Goal: Task Accomplishment & Management: Use online tool/utility

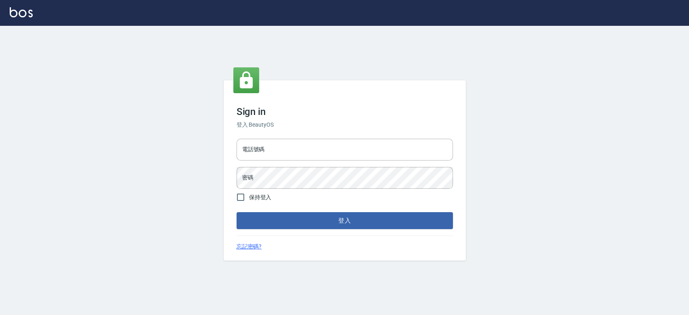
drag, startPoint x: 0, startPoint y: 0, endPoint x: 303, endPoint y: 105, distance: 320.5
drag, startPoint x: 303, startPoint y: 105, endPoint x: 269, endPoint y: 153, distance: 58.5
click at [268, 153] on input "電話號碼" at bounding box center [345, 150] width 216 height 22
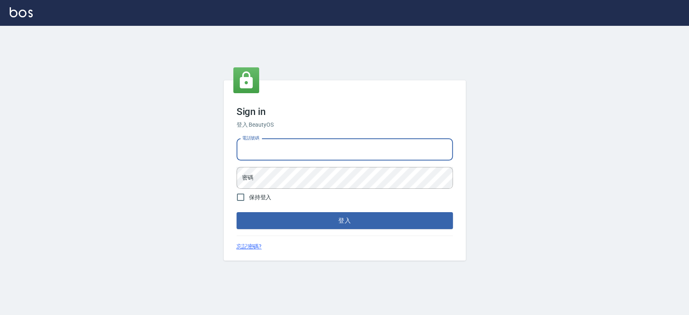
type input "0900000991"
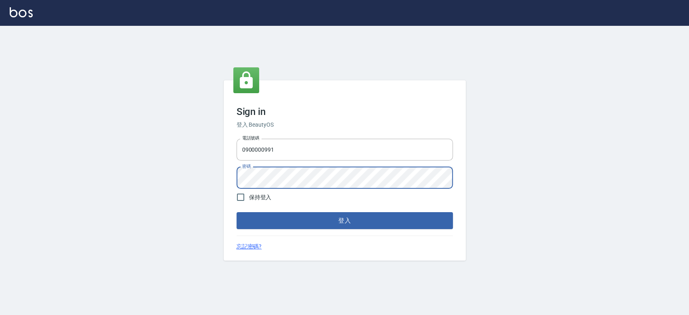
click at [237, 212] on button "登入" at bounding box center [345, 220] width 216 height 17
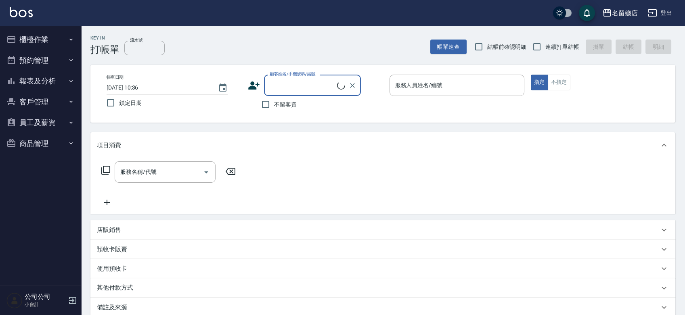
click at [25, 35] on button "櫃檯作業" at bounding box center [40, 39] width 74 height 21
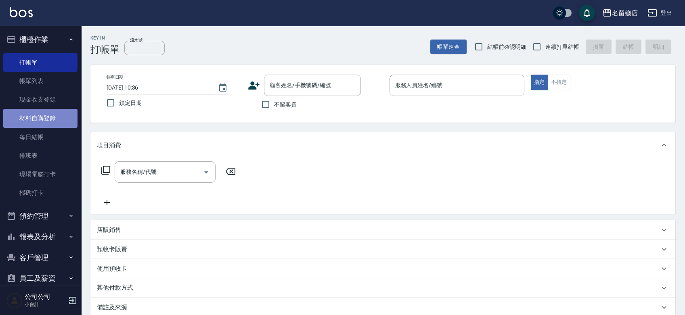
click at [42, 120] on link "材料自購登錄" at bounding box center [40, 118] width 74 height 19
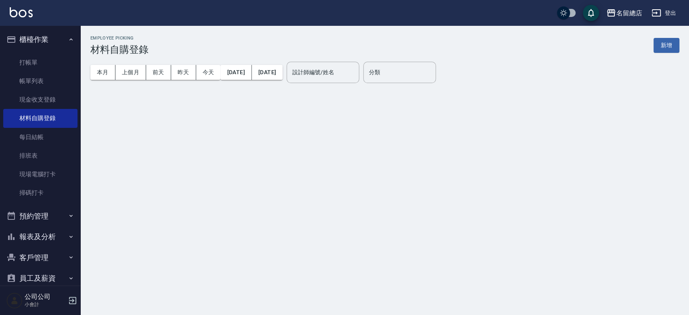
click at [673, 46] on button "新增" at bounding box center [666, 45] width 26 height 15
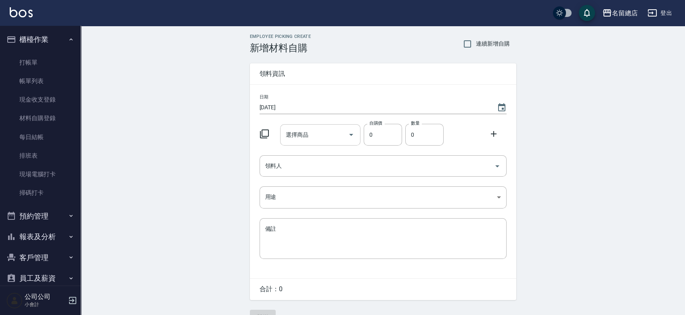
click at [319, 136] on input "選擇商品" at bounding box center [314, 135] width 61 height 14
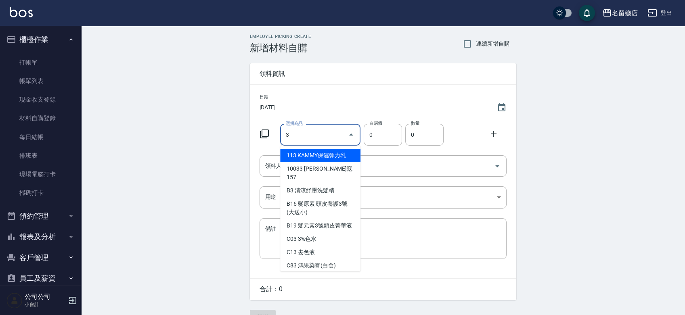
type input "3%色水"
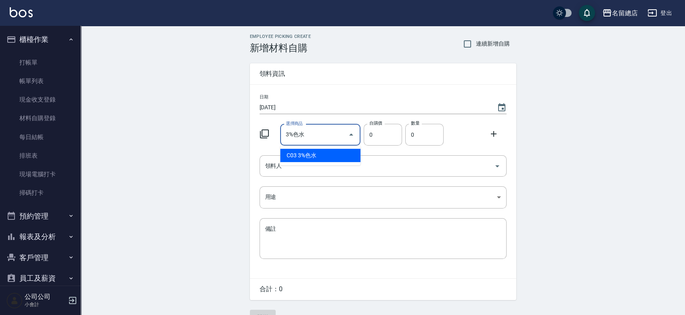
click at [317, 156] on li "C03 3%色水" at bounding box center [320, 155] width 80 height 13
type input "105"
type input "1"
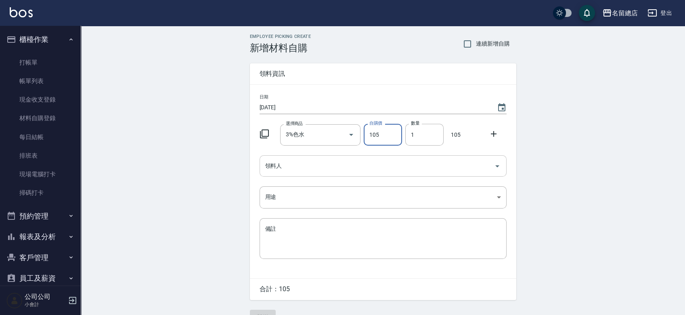
click at [325, 174] on div "領料人" at bounding box center [383, 165] width 247 height 21
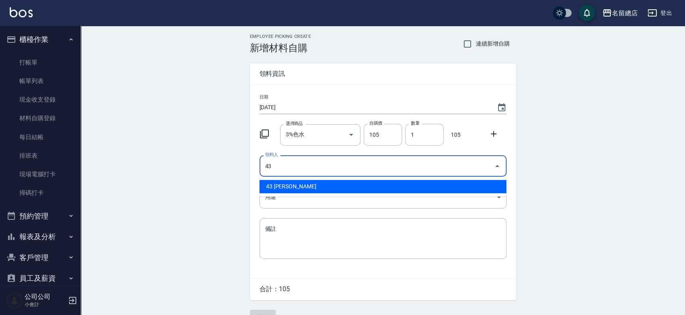
type input "43 黃郁涵"
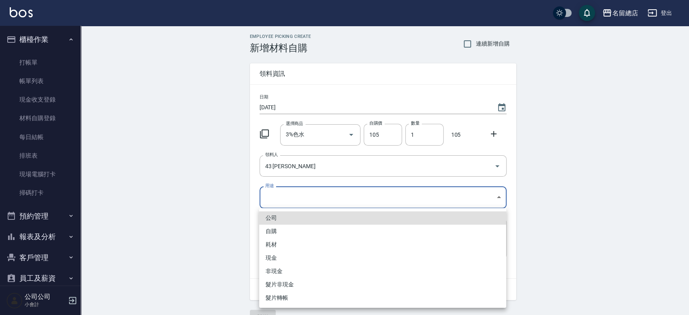
click at [270, 196] on body "名留總店 登出 櫃檯作業 打帳單 帳單列表 現金收支登錄 材料自購登錄 每日結帳 排班表 現場電腦打卡 掃碼打卡 預約管理 預約管理 單日預約紀錄 單週預約紀…" at bounding box center [344, 166] width 689 height 333
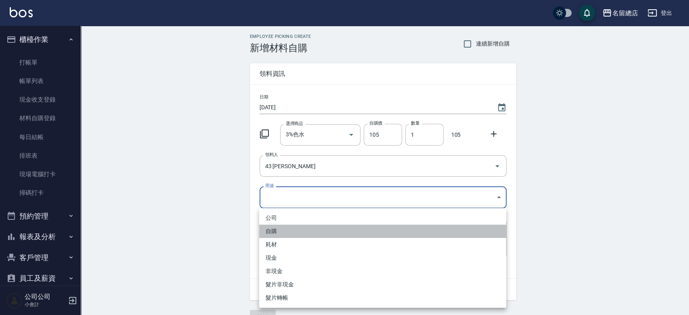
click at [263, 231] on li "自購" at bounding box center [382, 231] width 247 height 13
type input "自購"
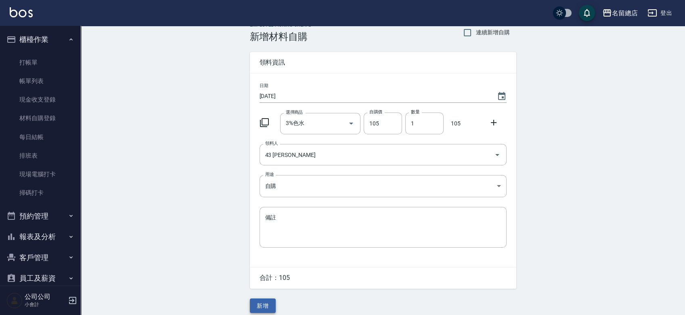
scroll to position [18, 0]
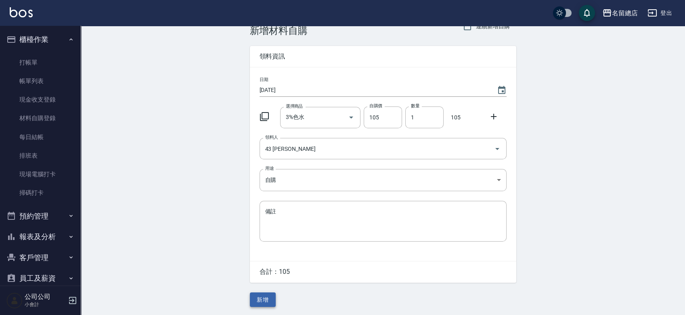
click at [267, 295] on button "新增" at bounding box center [263, 300] width 26 height 15
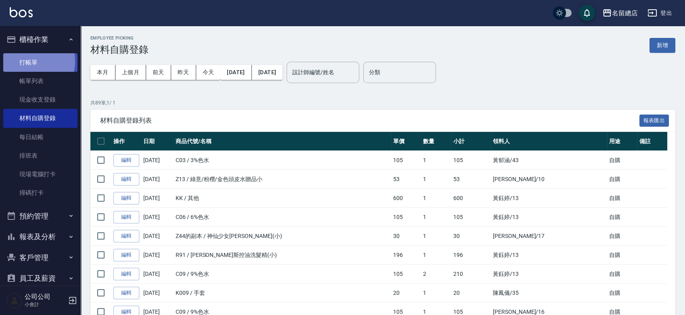
click at [26, 62] on link "打帳單" at bounding box center [40, 62] width 74 height 19
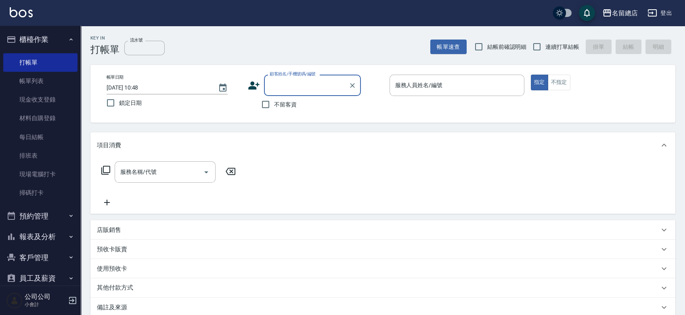
click at [51, 233] on button "報表及分析" at bounding box center [40, 236] width 74 height 21
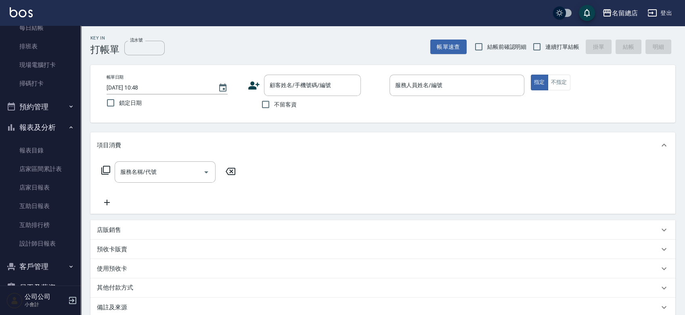
scroll to position [134, 0]
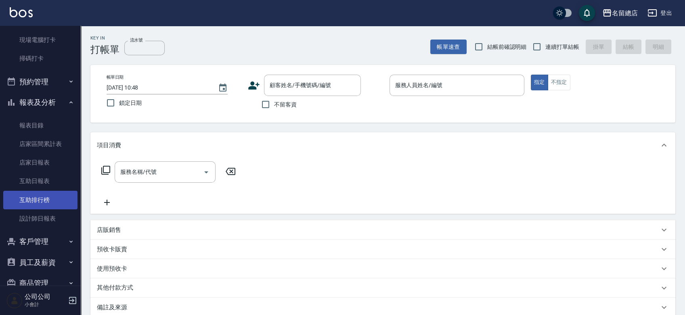
click at [46, 201] on link "互助排行榜" at bounding box center [40, 200] width 74 height 19
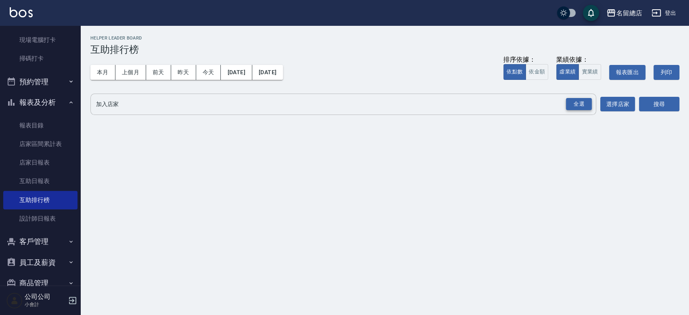
click at [582, 100] on div "全選" at bounding box center [579, 104] width 26 height 13
click at [650, 94] on div "搜尋" at bounding box center [659, 105] width 40 height 23
click at [652, 99] on button "搜尋" at bounding box center [659, 104] width 40 height 15
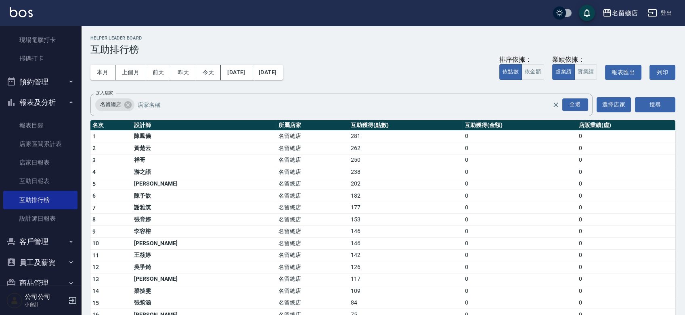
click at [656, 16] on icon "button" at bounding box center [652, 12] width 9 height 7
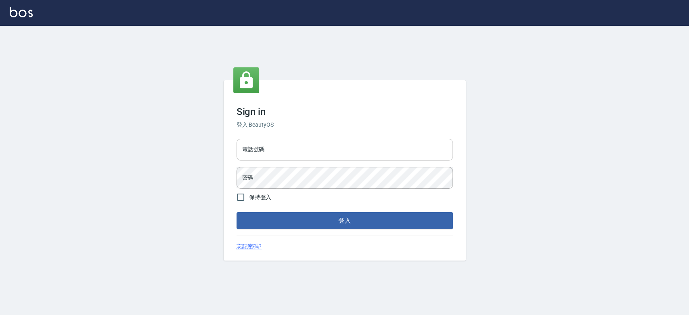
click at [362, 151] on input "電話號碼" at bounding box center [345, 150] width 216 height 22
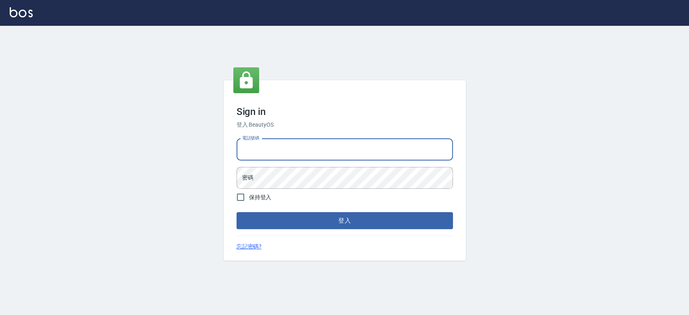
type input "0938245198"
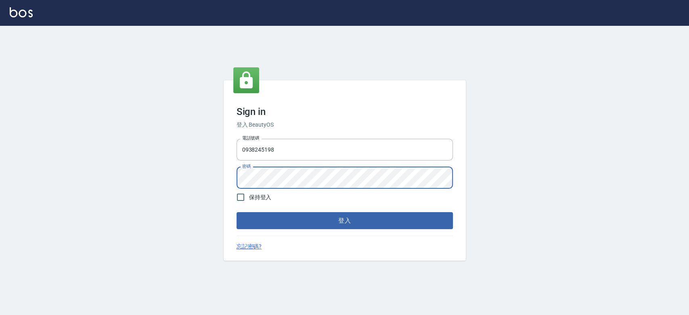
click at [237, 212] on button "登入" at bounding box center [345, 220] width 216 height 17
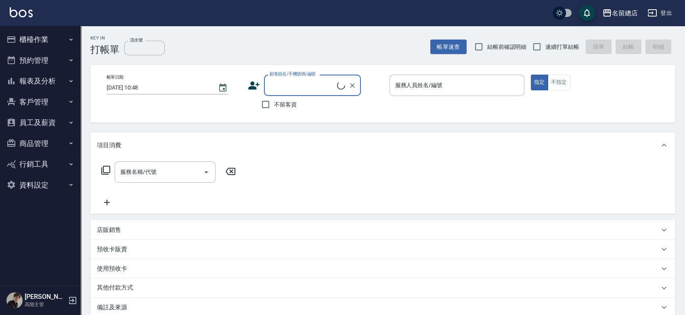
click at [51, 121] on button "員工及薪資" at bounding box center [40, 122] width 74 height 21
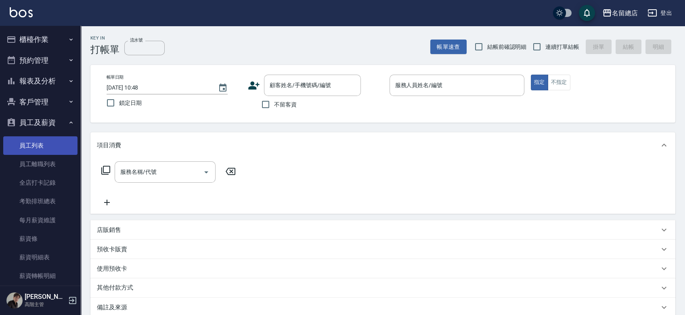
click at [49, 141] on link "員工列表" at bounding box center [40, 145] width 74 height 19
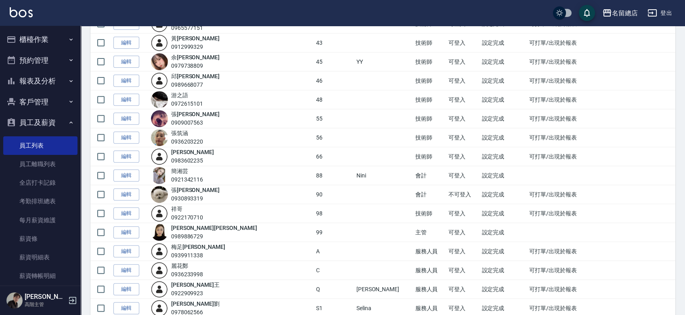
scroll to position [685, 0]
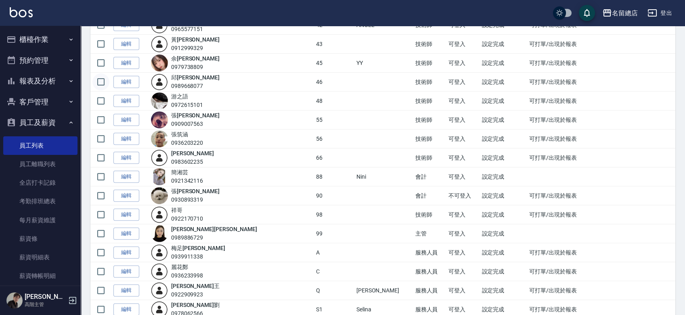
click at [100, 80] on input "checkbox" at bounding box center [100, 81] width 17 height 17
checkbox input "true"
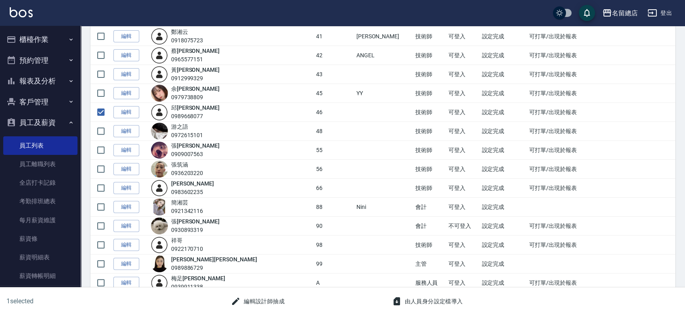
scroll to position [640, 0]
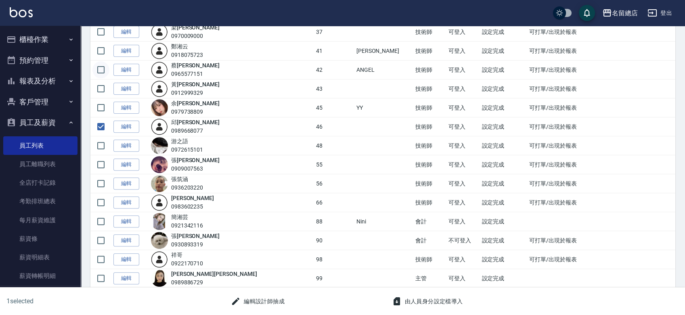
click at [98, 68] on input "checkbox" at bounding box center [100, 69] width 17 height 17
checkbox input "true"
click at [100, 48] on input "checkbox" at bounding box center [100, 50] width 17 height 17
checkbox input "true"
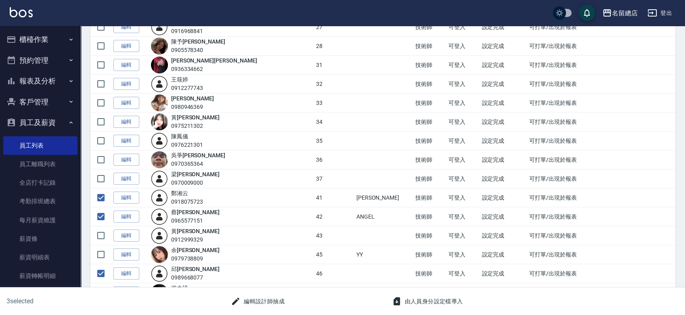
scroll to position [538, 0]
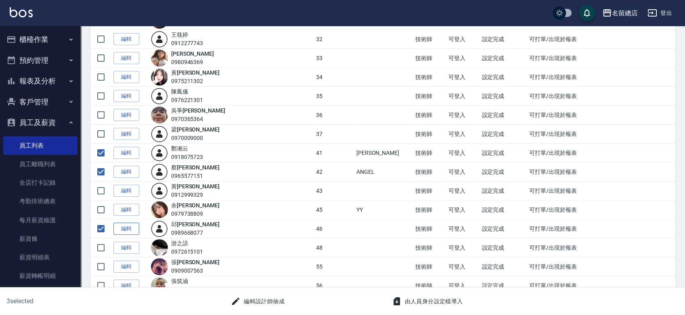
click at [128, 226] on link "編輯" at bounding box center [126, 229] width 26 height 13
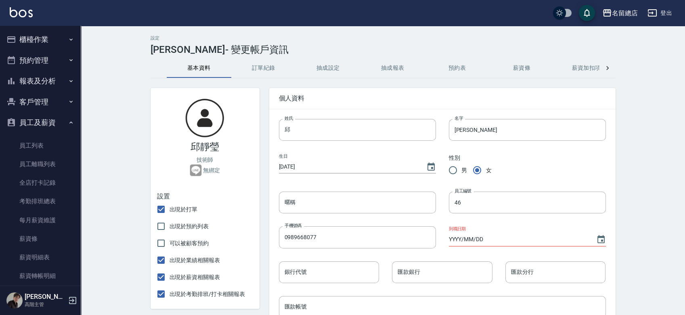
click at [606, 67] on icon at bounding box center [607, 68] width 8 height 8
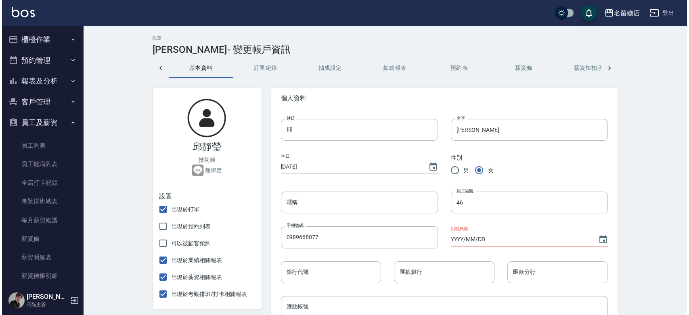
scroll to position [0, 149]
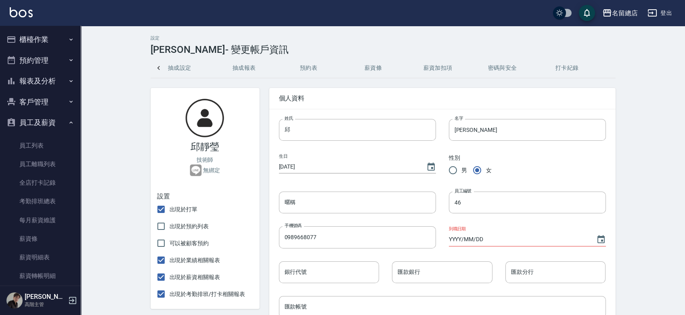
click at [565, 64] on button "打卡紀錄" at bounding box center [567, 68] width 65 height 19
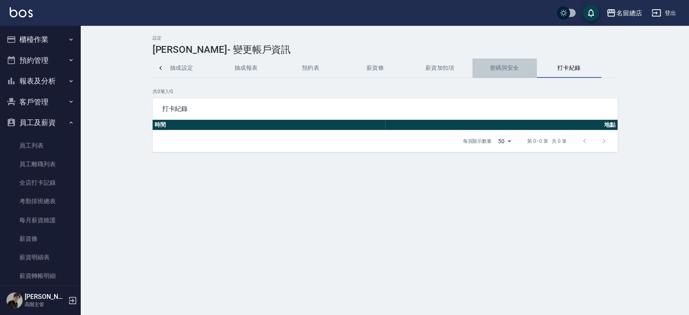
click at [486, 72] on button "密碼與安全" at bounding box center [504, 68] width 65 height 19
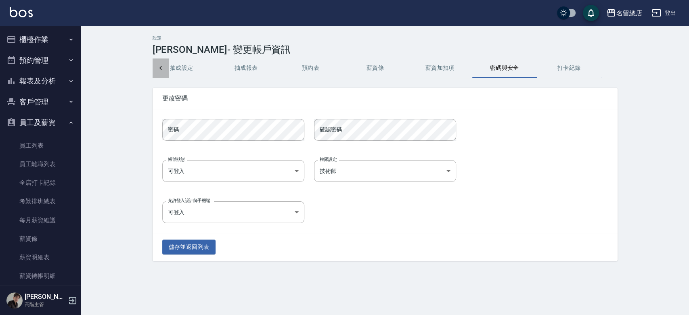
click at [165, 67] on div at bounding box center [161, 68] width 16 height 19
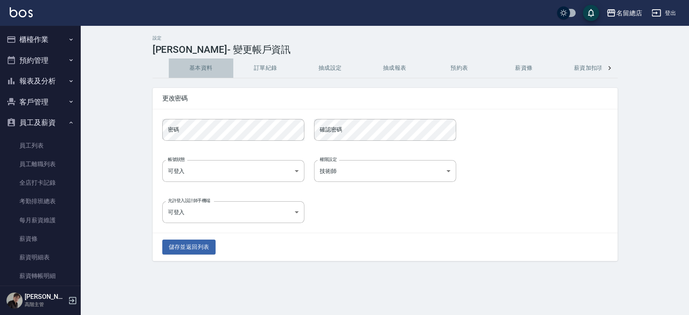
click at [189, 64] on button "基本資料" at bounding box center [201, 68] width 65 height 19
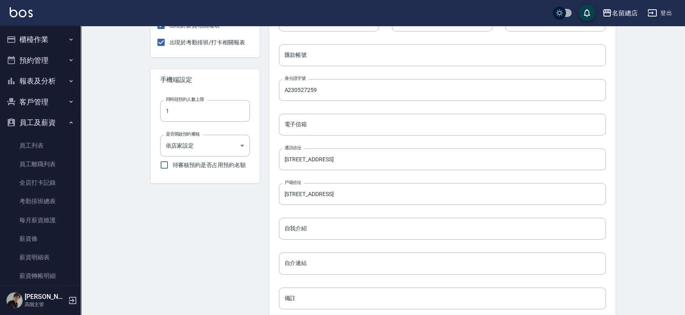
scroll to position [328, 0]
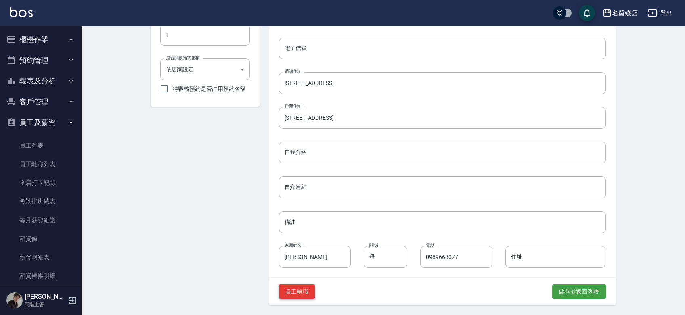
click at [297, 288] on button "員工離職" at bounding box center [297, 292] width 36 height 15
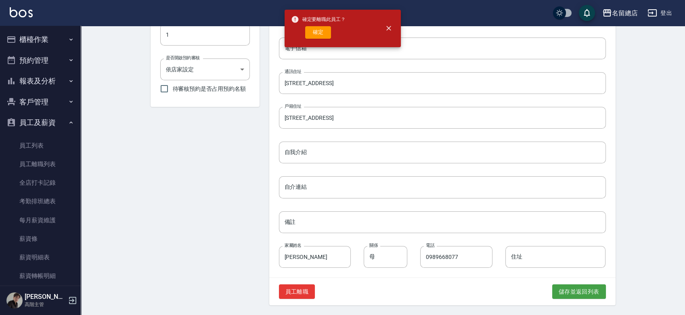
click at [323, 25] on div "確定要離職此員工？ 確定" at bounding box center [318, 28] width 55 height 33
click at [319, 34] on button "確定" at bounding box center [318, 32] width 26 height 13
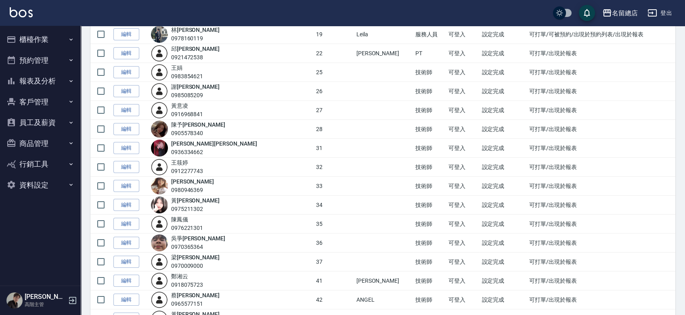
scroll to position [493, 0]
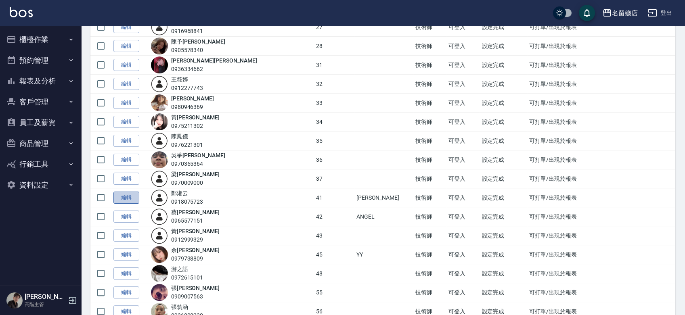
click at [136, 195] on link "編輯" at bounding box center [126, 198] width 26 height 13
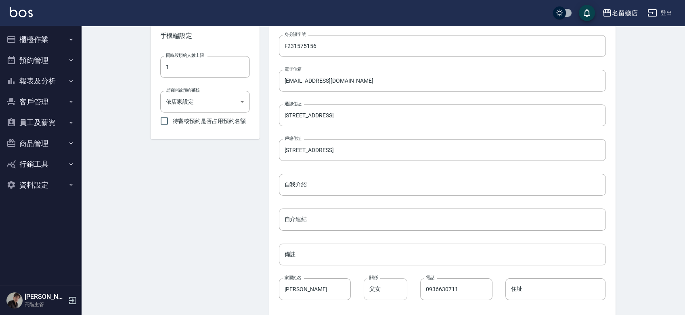
scroll to position [328, 0]
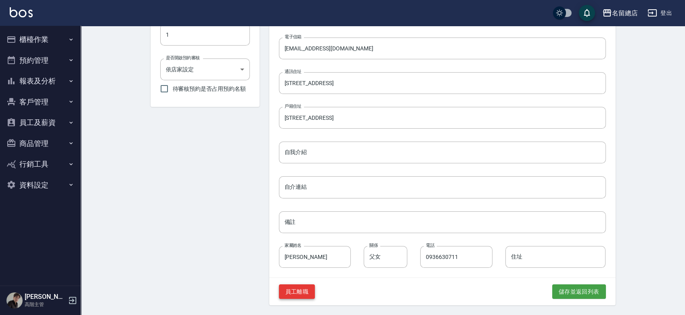
click at [303, 293] on button "員工離職" at bounding box center [297, 292] width 36 height 15
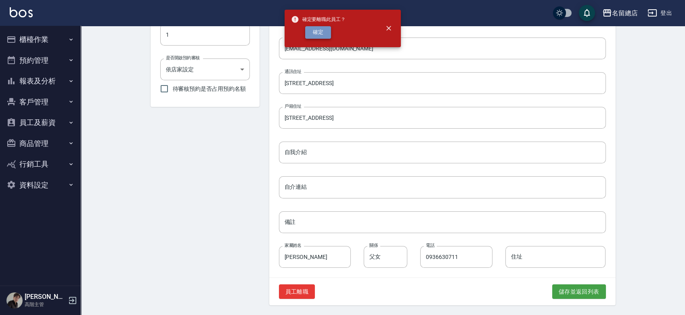
click at [327, 34] on button "確定" at bounding box center [318, 32] width 26 height 13
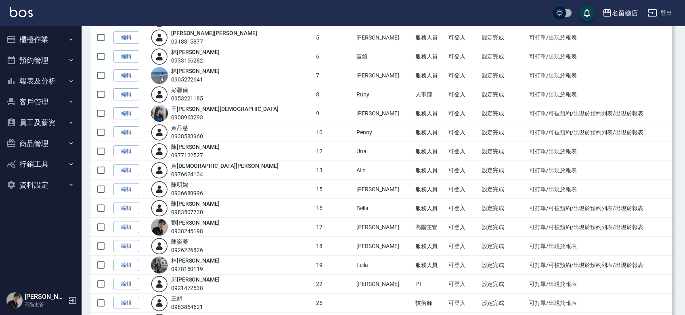
scroll to position [448, 0]
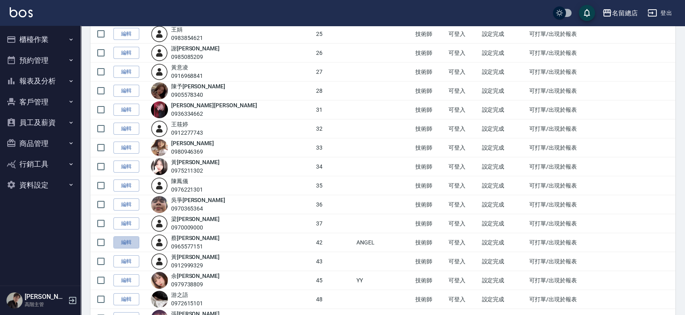
click at [119, 238] on link "編輯" at bounding box center [126, 243] width 26 height 13
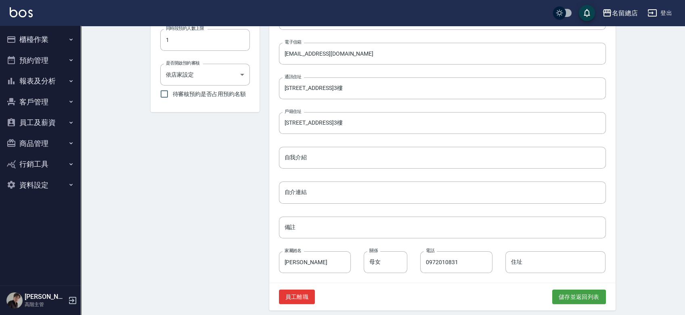
scroll to position [328, 0]
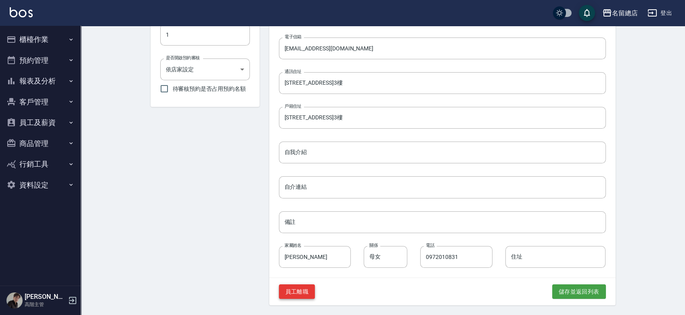
click at [305, 293] on button "員工離職" at bounding box center [297, 292] width 36 height 15
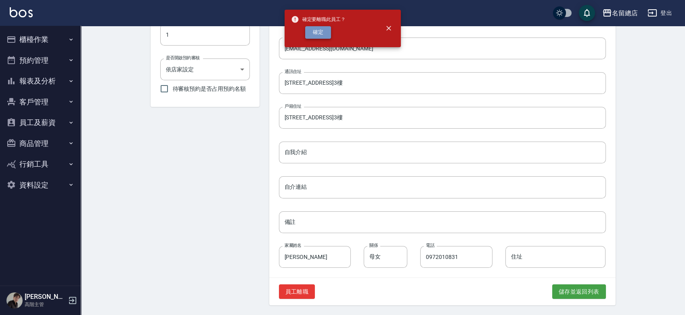
click at [320, 31] on button "確定" at bounding box center [318, 32] width 26 height 13
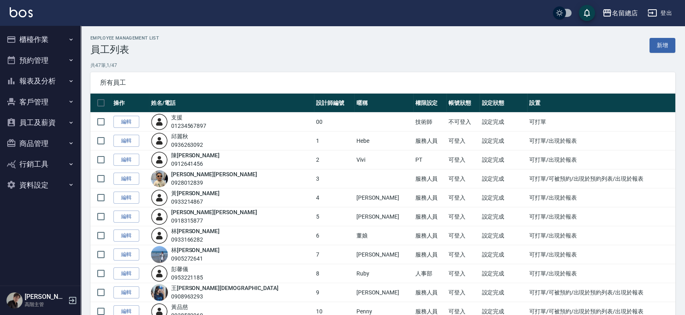
click at [61, 141] on button "商品管理" at bounding box center [40, 143] width 74 height 21
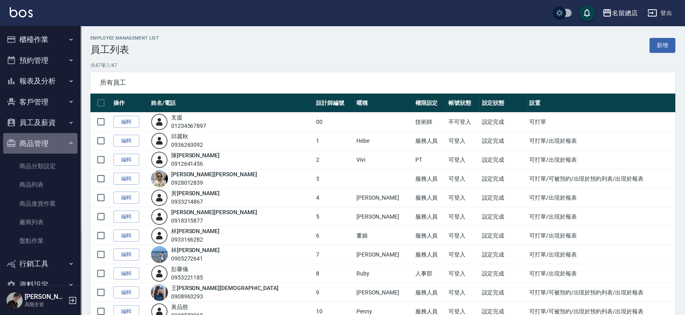
click at [63, 141] on button "商品管理" at bounding box center [40, 143] width 74 height 21
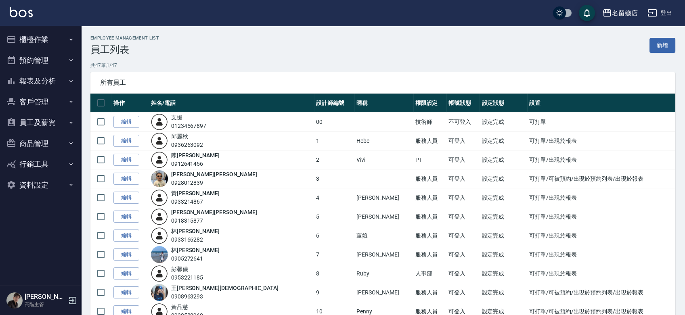
click at [55, 159] on button "行銷工具" at bounding box center [40, 164] width 74 height 21
click at [49, 129] on button "員工及薪資" at bounding box center [40, 122] width 74 height 21
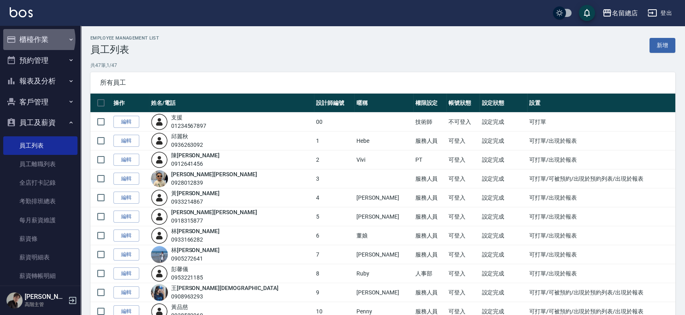
drag, startPoint x: 35, startPoint y: 39, endPoint x: 37, endPoint y: 42, distance: 4.2
click at [35, 39] on button "櫃檯作業" at bounding box center [40, 39] width 74 height 21
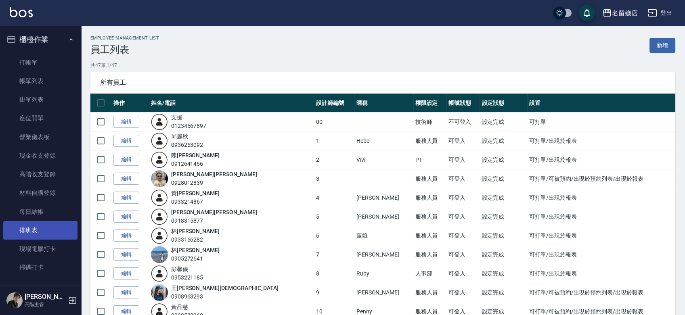
scroll to position [90, 0]
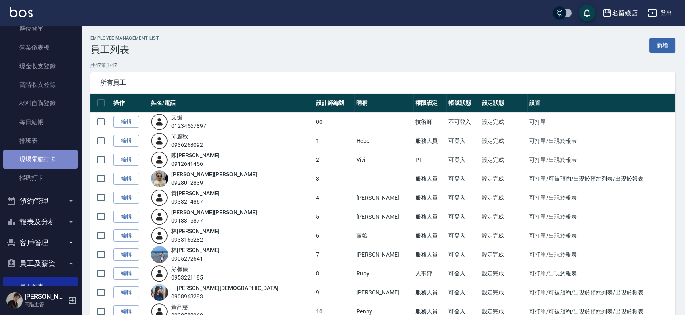
click at [44, 162] on link "現場電腦打卡" at bounding box center [40, 159] width 74 height 19
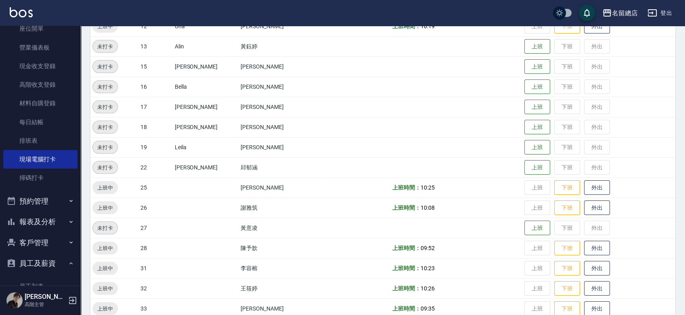
scroll to position [314, 0]
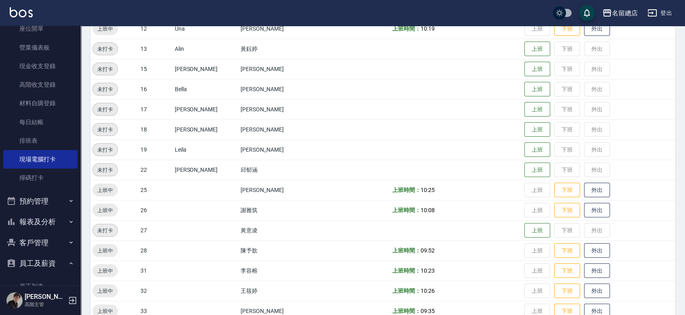
click at [509, 107] on td at bounding box center [456, 109] width 132 height 20
click at [524, 108] on button "上班" at bounding box center [537, 110] width 26 height 14
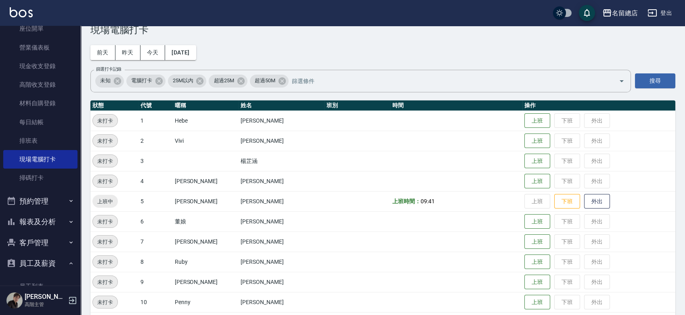
scroll to position [0, 0]
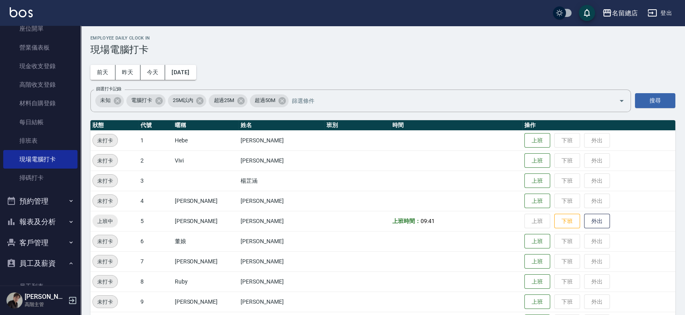
click at [57, 268] on button "員工及薪資" at bounding box center [40, 263] width 74 height 21
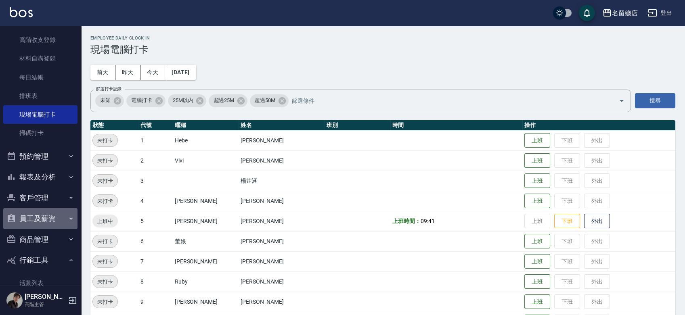
click at [42, 218] on button "員工及薪資" at bounding box center [40, 218] width 74 height 21
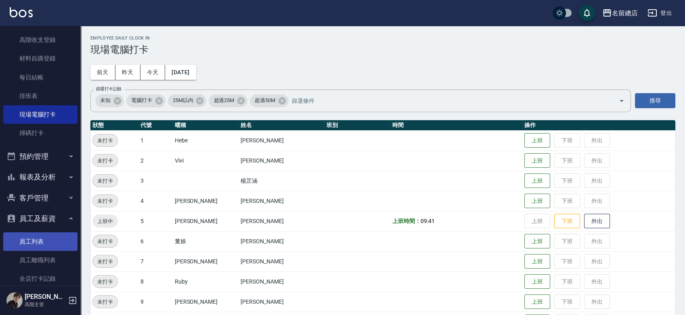
click at [39, 241] on link "員工列表" at bounding box center [40, 241] width 74 height 19
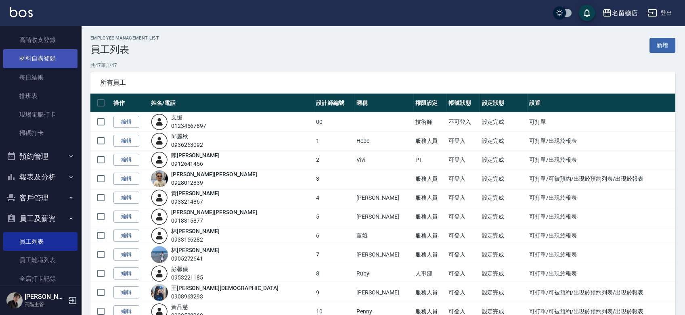
click at [52, 63] on link "材料自購登錄" at bounding box center [40, 58] width 74 height 19
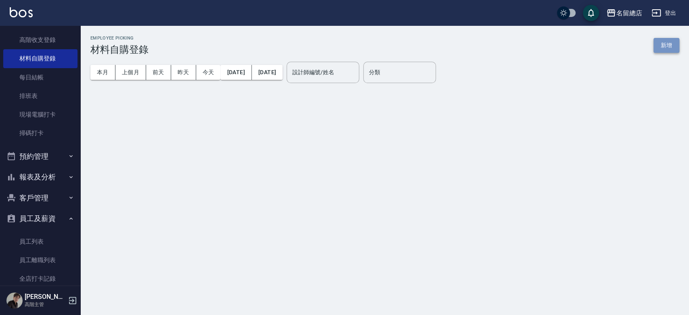
click at [658, 43] on button "新增" at bounding box center [666, 45] width 26 height 15
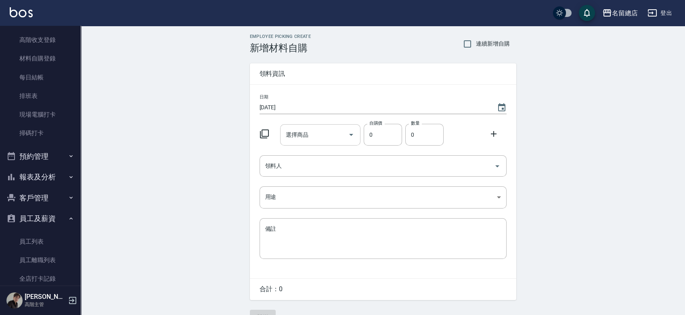
click at [322, 136] on input "選擇商品" at bounding box center [314, 135] width 61 height 14
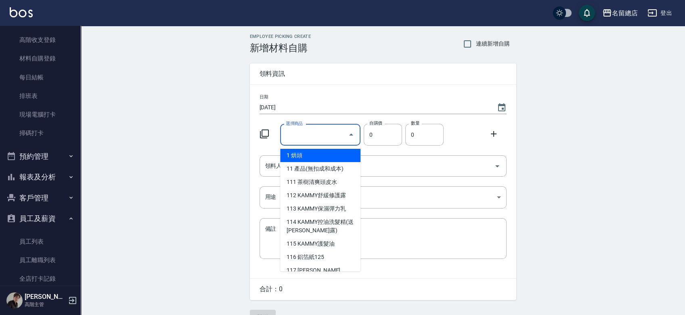
type input "其他"
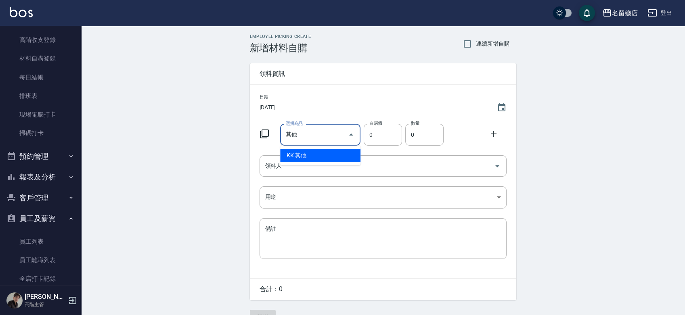
click at [329, 154] on li "KK 其他" at bounding box center [320, 155] width 80 height 13
type input "1"
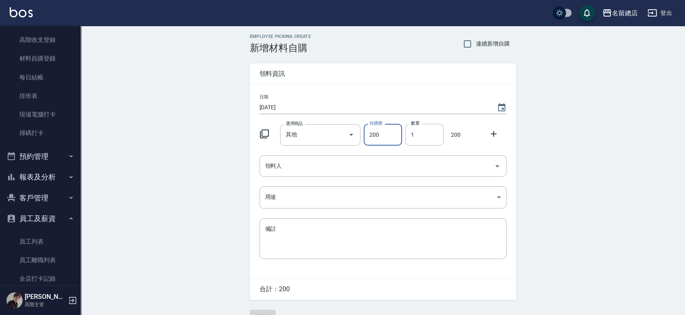
type input "200"
click at [271, 166] on input "領料人" at bounding box center [377, 166] width 228 height 14
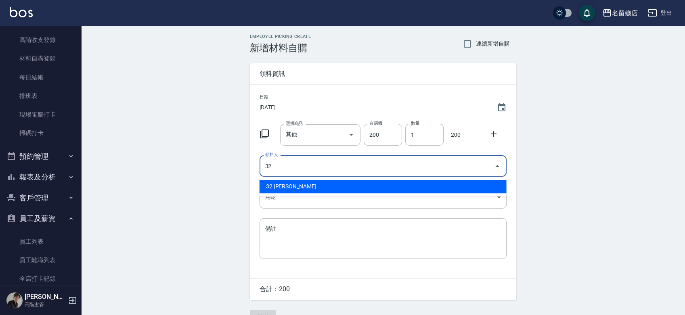
type input "32 王筱婷"
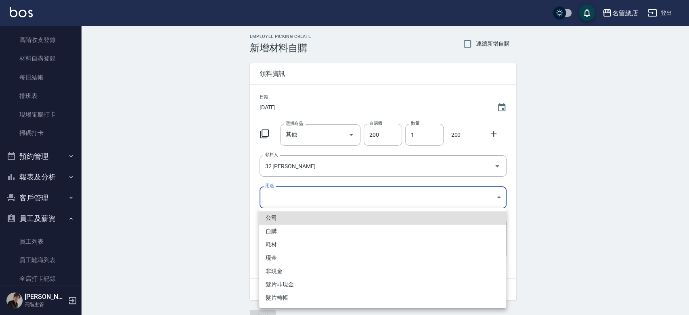
click at [322, 196] on body "名留總店 登出 櫃檯作業 打帳單 帳單列表 掛單列表 座位開單 營業儀表板 現金收支登錄 高階收支登錄 材料自購登錄 每日結帳 排班表 現場電腦打卡 掃碼打卡…" at bounding box center [344, 166] width 689 height 333
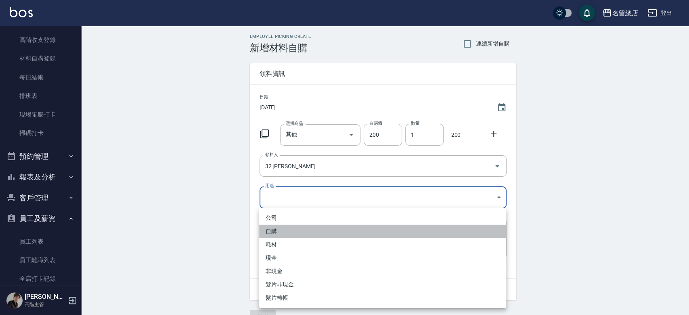
click at [295, 235] on li "自購" at bounding box center [382, 231] width 247 height 13
type input "自購"
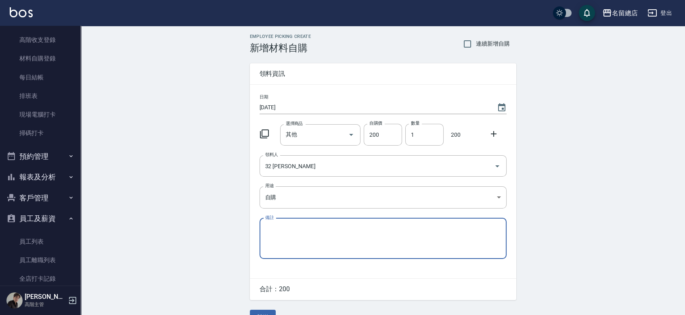
click at [287, 248] on textarea "備註" at bounding box center [383, 238] width 236 height 27
type textarea "c"
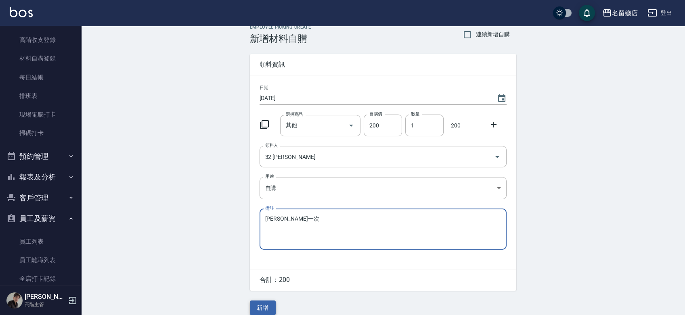
scroll to position [18, 0]
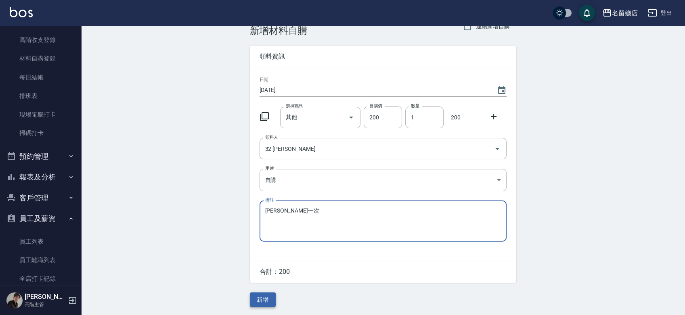
type textarea "黑耀光一次"
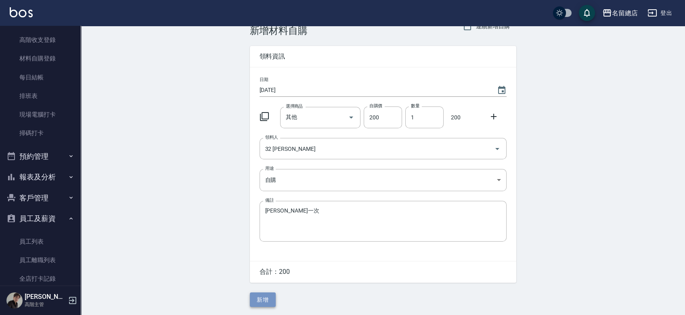
click at [254, 299] on button "新增" at bounding box center [263, 300] width 26 height 15
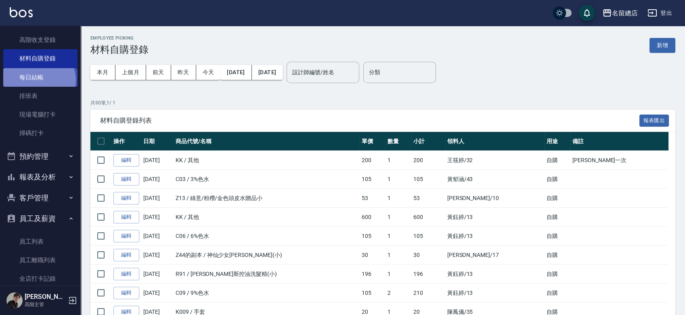
click at [36, 80] on link "每日結帳" at bounding box center [40, 77] width 74 height 19
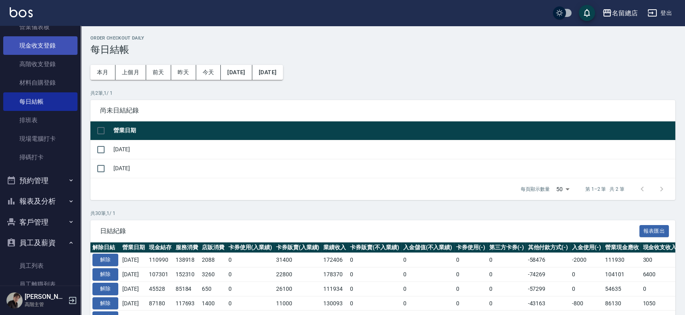
scroll to position [90, 0]
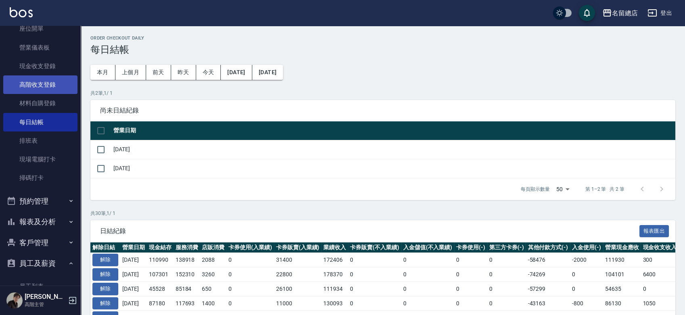
click at [58, 80] on link "高階收支登錄" at bounding box center [40, 84] width 74 height 19
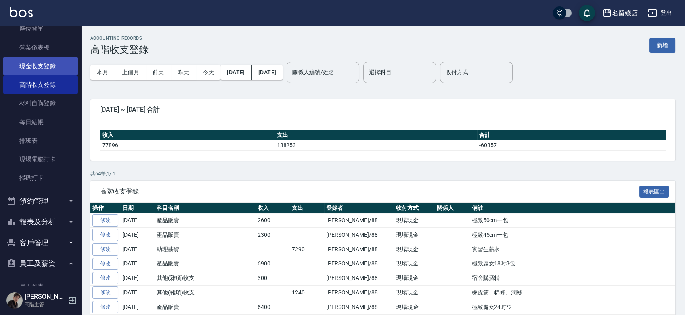
click at [37, 62] on link "現金收支登錄" at bounding box center [40, 66] width 74 height 19
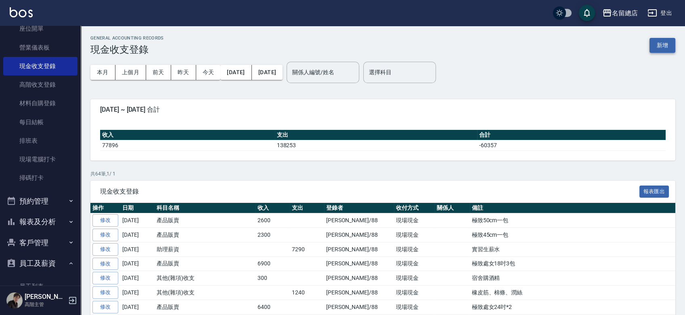
click at [667, 45] on button "新增" at bounding box center [662, 45] width 26 height 15
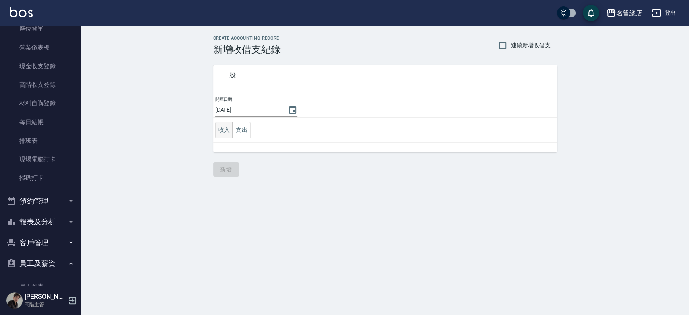
click at [222, 132] on button "收入" at bounding box center [224, 130] width 18 height 17
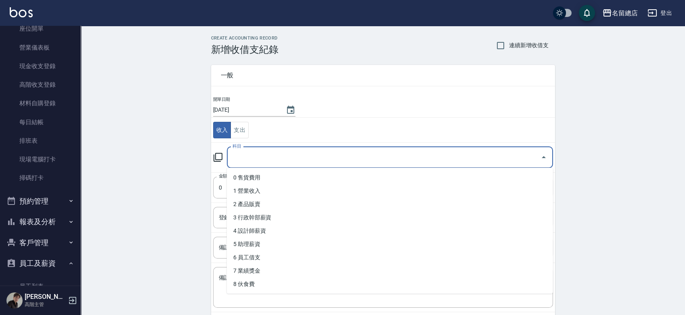
click at [245, 154] on input "科目" at bounding box center [383, 158] width 307 height 14
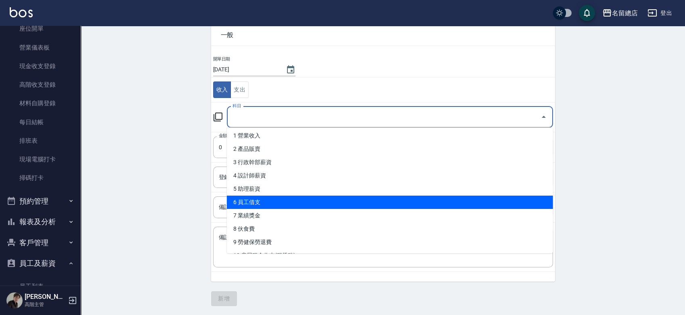
scroll to position [1, 0]
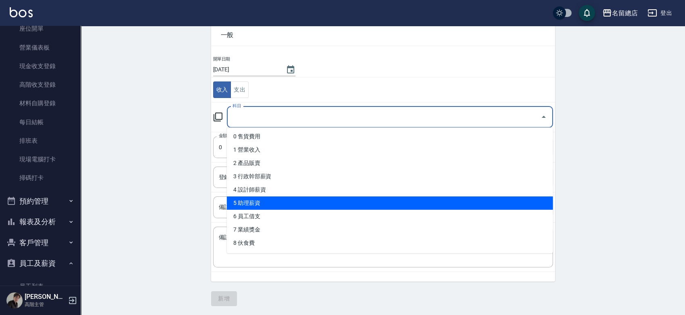
click at [310, 199] on li "5 助理薪資" at bounding box center [390, 203] width 326 height 13
type input "5 助理薪資"
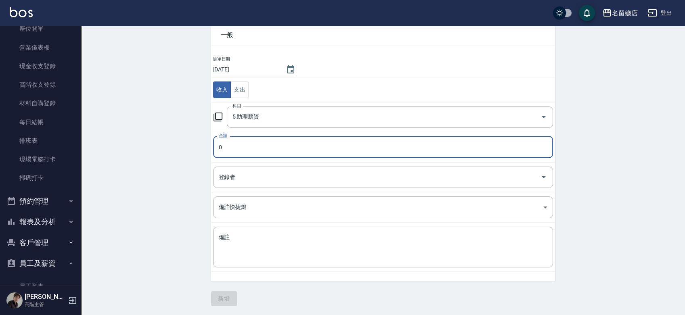
click at [261, 147] on input "0" at bounding box center [383, 147] width 340 height 22
type input "06000"
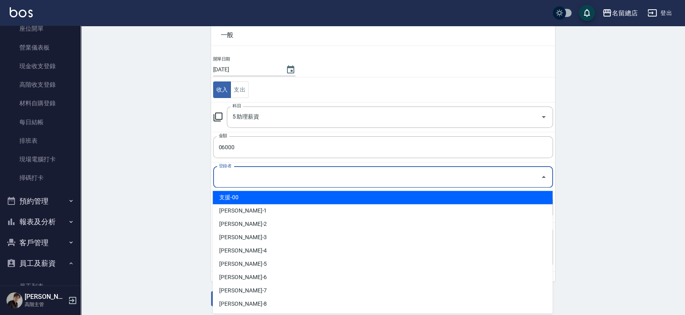
click at [265, 177] on input "登錄者" at bounding box center [377, 177] width 320 height 14
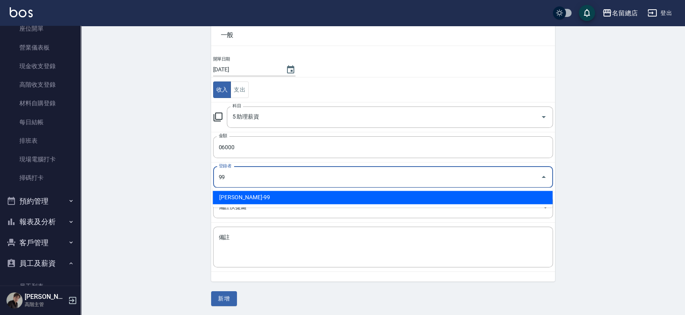
type input "洪嘉均-99"
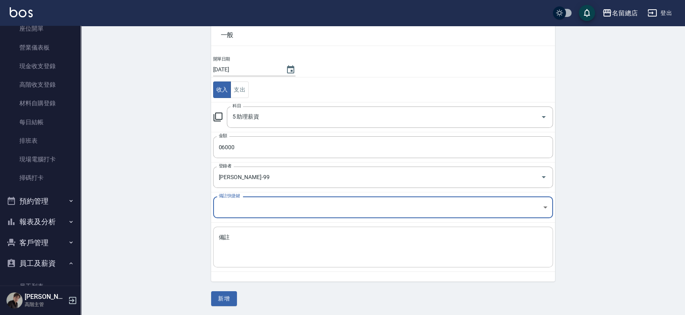
click at [275, 254] on textarea "備註" at bounding box center [383, 247] width 329 height 27
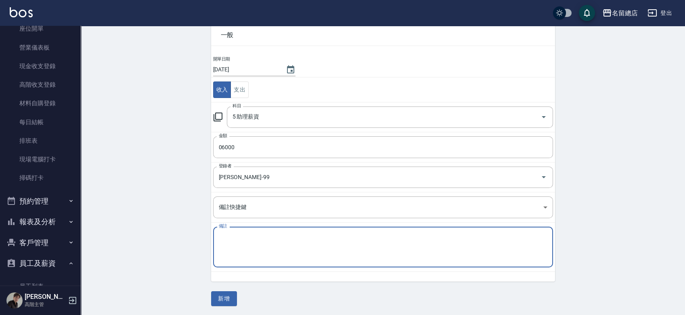
type textarea "v"
type textarea "薪資回補$6000"
click at [226, 295] on button "新增" at bounding box center [224, 298] width 26 height 15
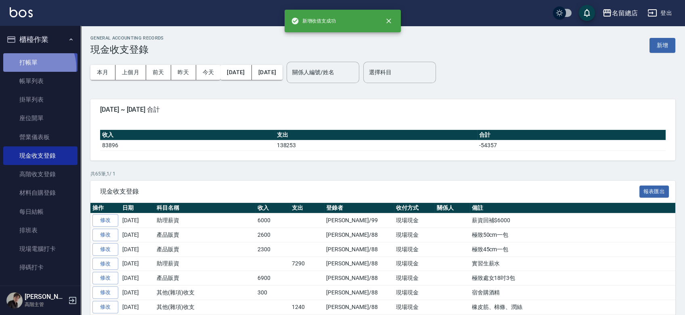
click at [32, 67] on link "打帳單" at bounding box center [40, 62] width 74 height 19
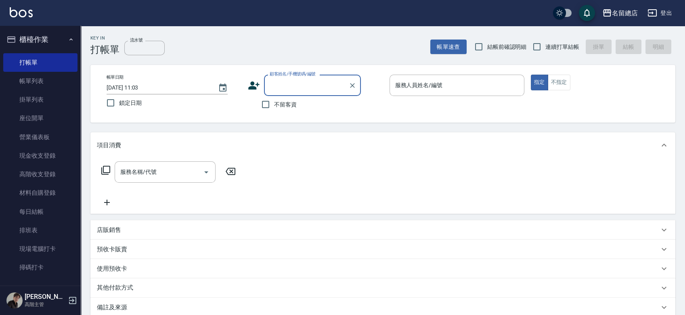
click at [37, 39] on button "櫃檯作業" at bounding box center [40, 39] width 74 height 21
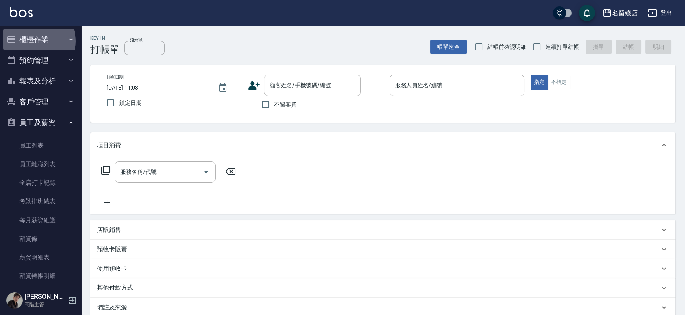
click at [37, 41] on button "櫃檯作業" at bounding box center [40, 39] width 74 height 21
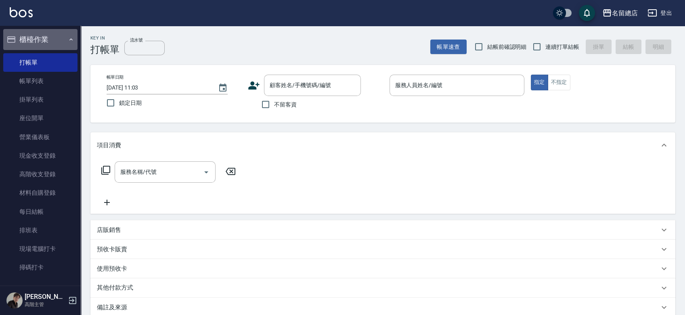
click at [45, 40] on button "櫃檯作業" at bounding box center [40, 39] width 74 height 21
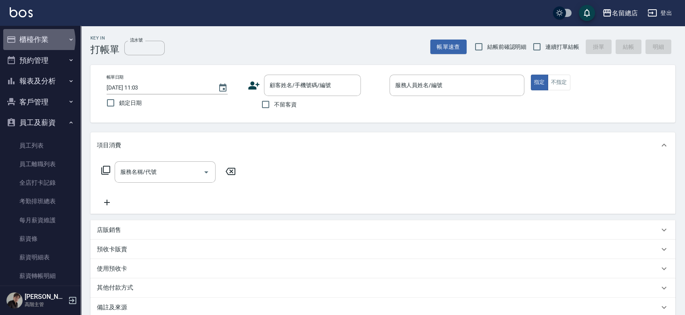
click at [33, 40] on button "櫃檯作業" at bounding box center [40, 39] width 74 height 21
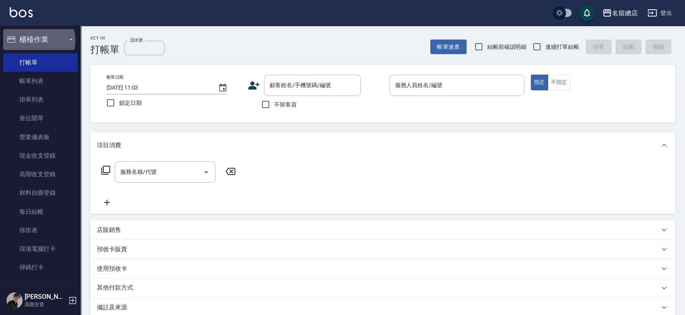
click at [34, 40] on button "櫃檯作業" at bounding box center [40, 39] width 74 height 21
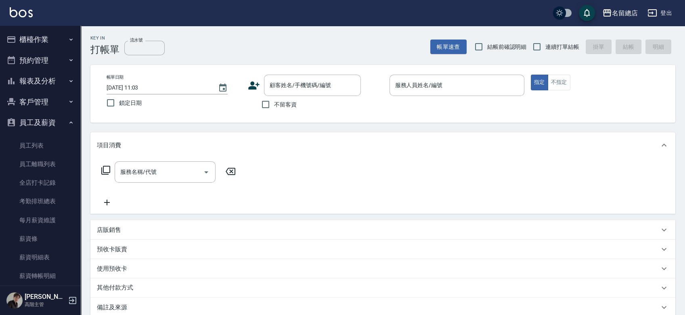
click at [35, 41] on button "櫃檯作業" at bounding box center [40, 39] width 74 height 21
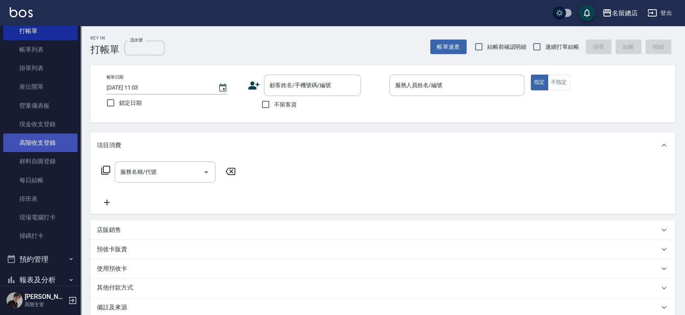
scroll to position [45, 0]
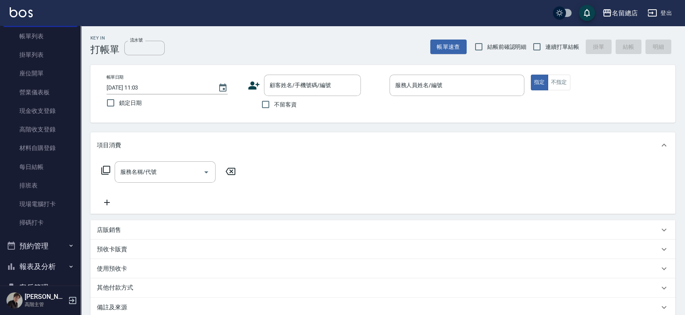
click at [29, 241] on button "預約管理" at bounding box center [40, 246] width 74 height 21
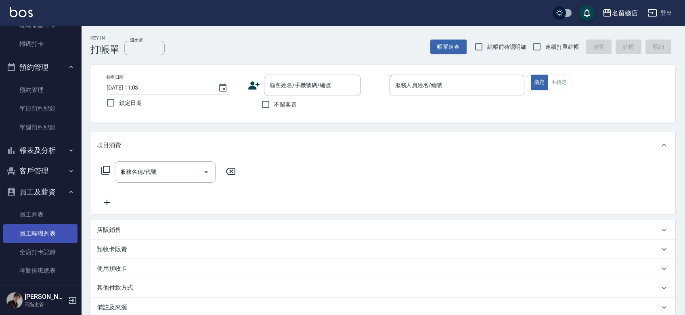
scroll to position [224, 0]
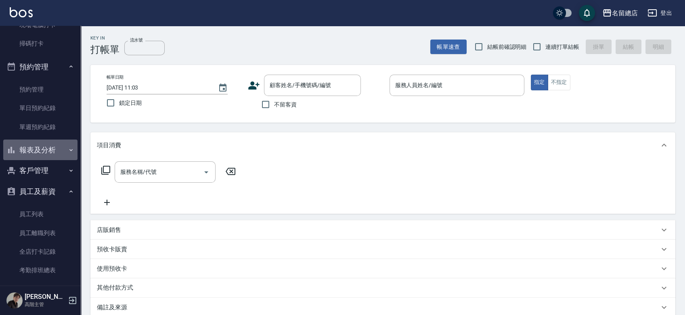
click at [45, 147] on button "報表及分析" at bounding box center [40, 150] width 74 height 21
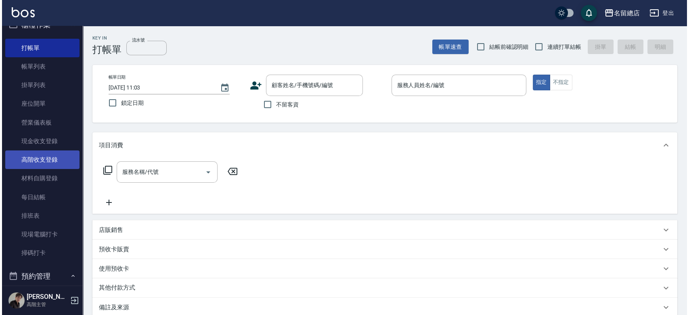
scroll to position [0, 0]
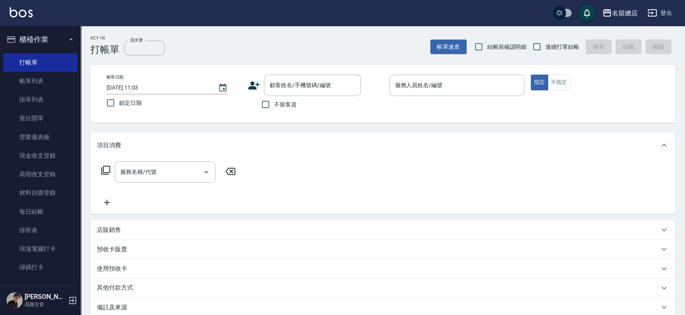
click at [30, 31] on button "櫃檯作業" at bounding box center [40, 39] width 74 height 21
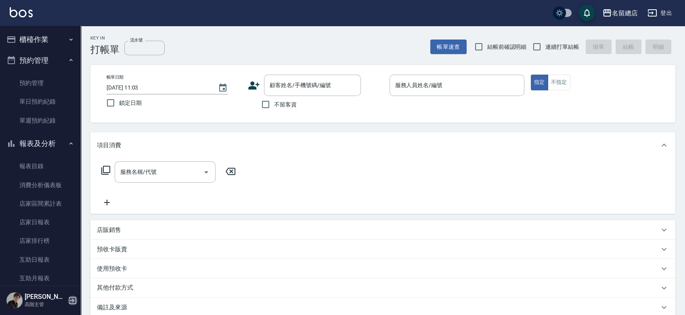
click at [71, 300] on icon "button" at bounding box center [73, 301] width 10 height 10
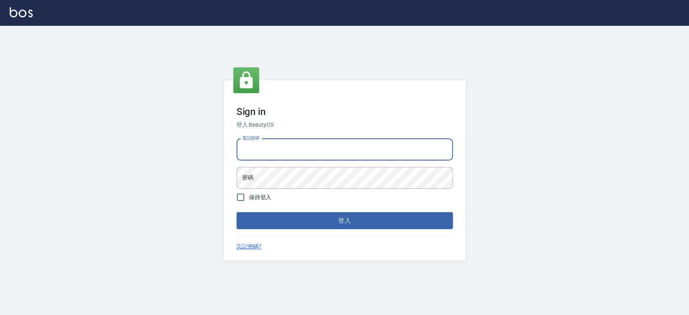
click at [282, 152] on input "電話號碼" at bounding box center [345, 150] width 216 height 22
type input "0989886729"
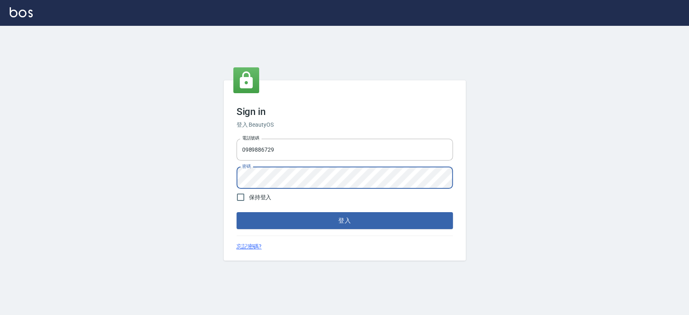
click at [237, 212] on button "登入" at bounding box center [345, 220] width 216 height 17
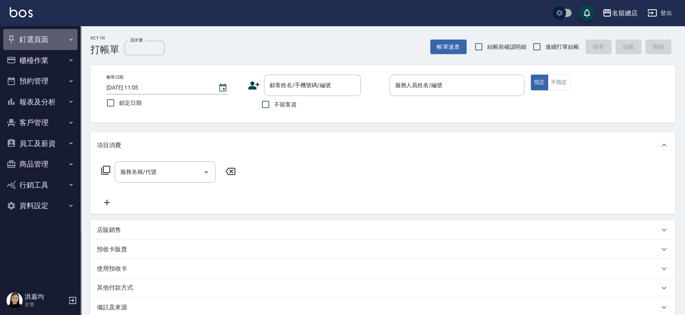
click at [55, 43] on button "釘選頁面" at bounding box center [40, 39] width 74 height 21
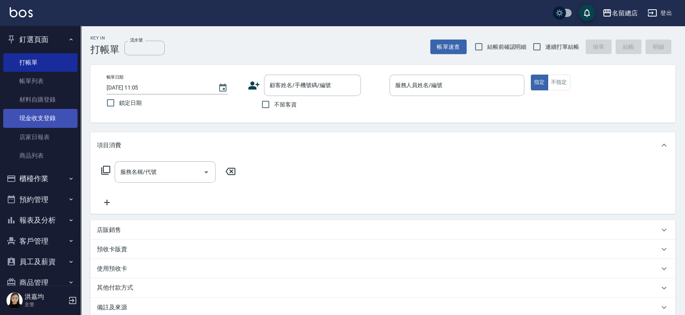
click at [41, 117] on link "現金收支登錄" at bounding box center [40, 118] width 74 height 19
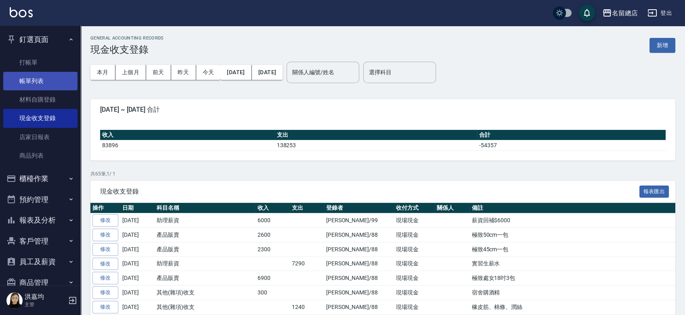
click at [42, 77] on link "帳單列表" at bounding box center [40, 81] width 74 height 19
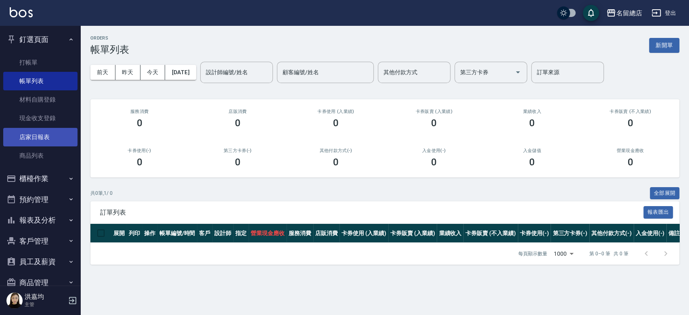
click at [38, 135] on link "店家日報表" at bounding box center [40, 137] width 74 height 19
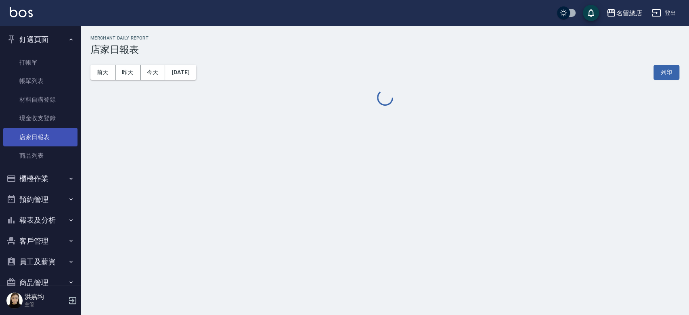
click at [26, 136] on link "店家日報表" at bounding box center [40, 137] width 74 height 19
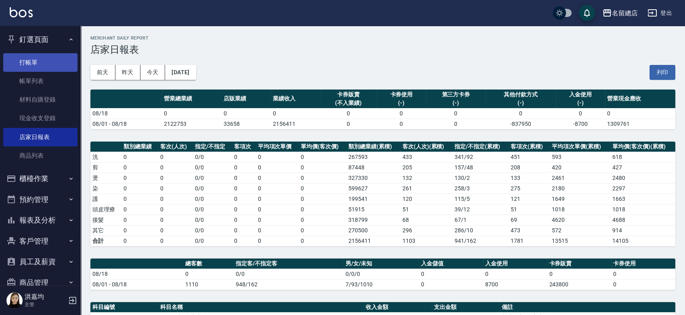
click at [41, 67] on link "打帳單" at bounding box center [40, 62] width 74 height 19
